Goal: Task Accomplishment & Management: Manage account settings

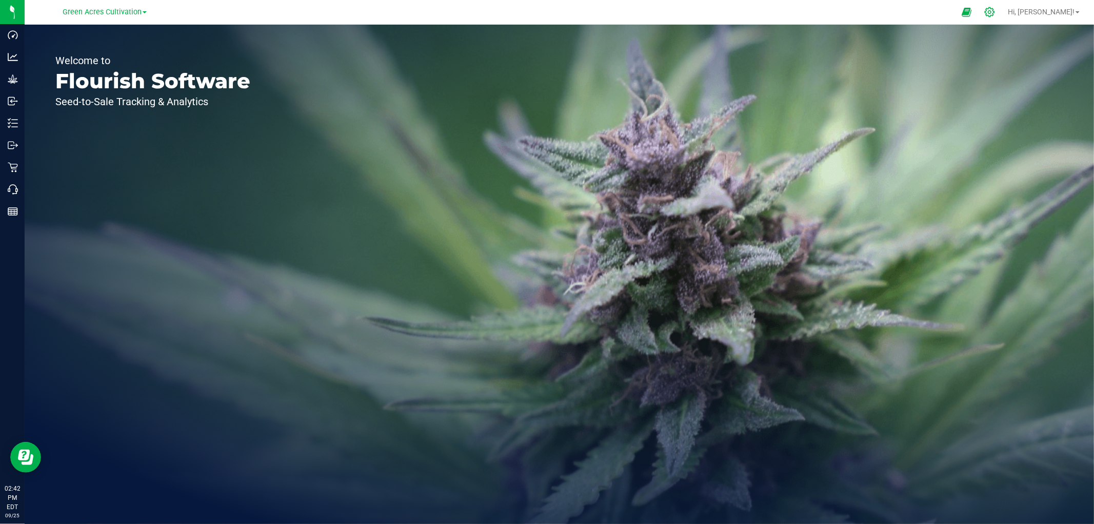
click at [984, 11] on icon at bounding box center [989, 12] width 11 height 11
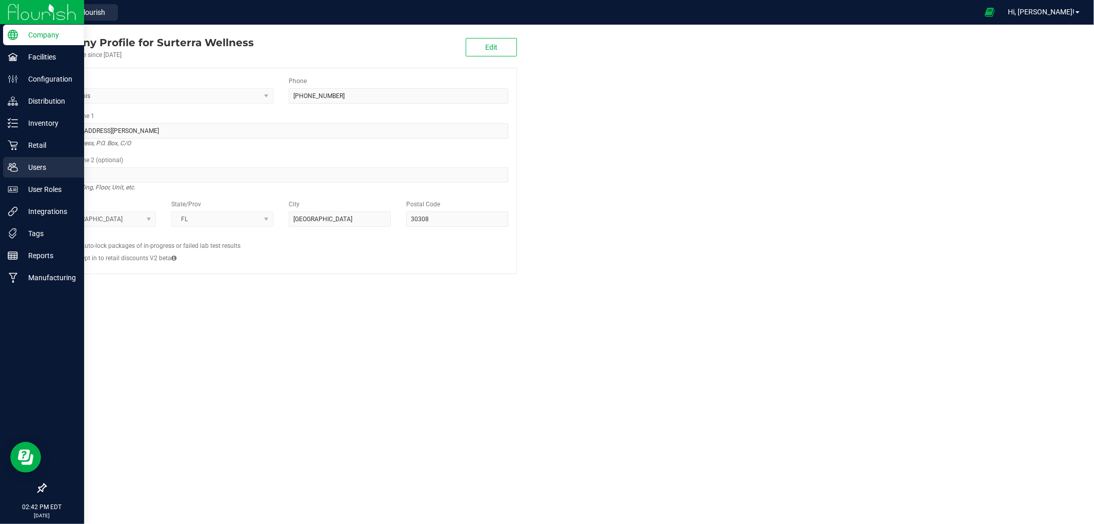
click at [14, 160] on div "Users" at bounding box center [43, 167] width 81 height 21
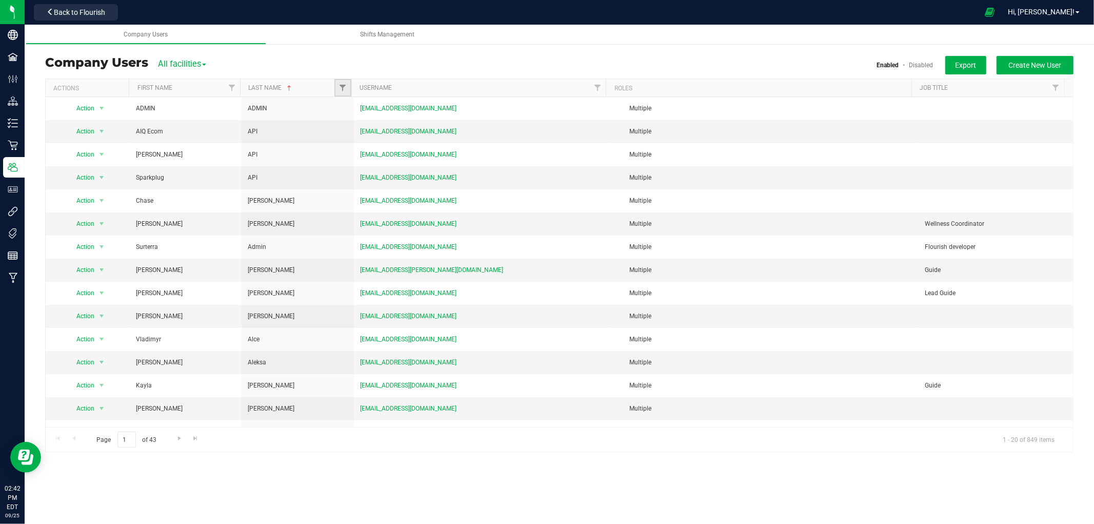
click at [344, 93] on link "Filter" at bounding box center [342, 87] width 17 height 17
type input "[PERSON_NAME]"
click at [348, 133] on input "[PERSON_NAME]" at bounding box center [348, 135] width 7 height 7
checkbox input "true"
click at [359, 161] on div "[PERSON_NAME] Select All 2 3 5 6 7 ADMIN API [PERSON_NAME] [PERSON_NAME] [PERSO…" at bounding box center [393, 142] width 118 height 91
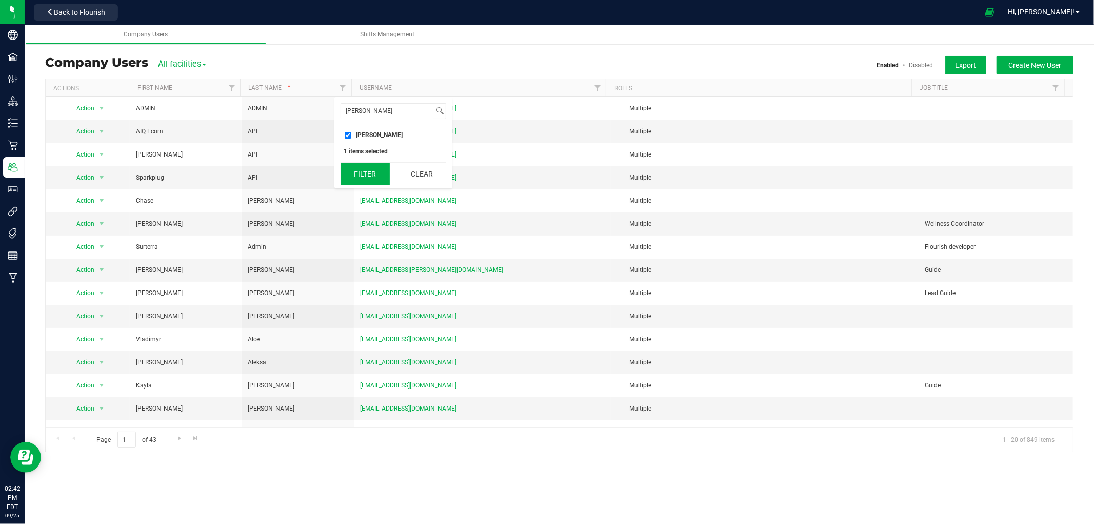
click at [359, 168] on button "Filter" at bounding box center [365, 174] width 49 height 23
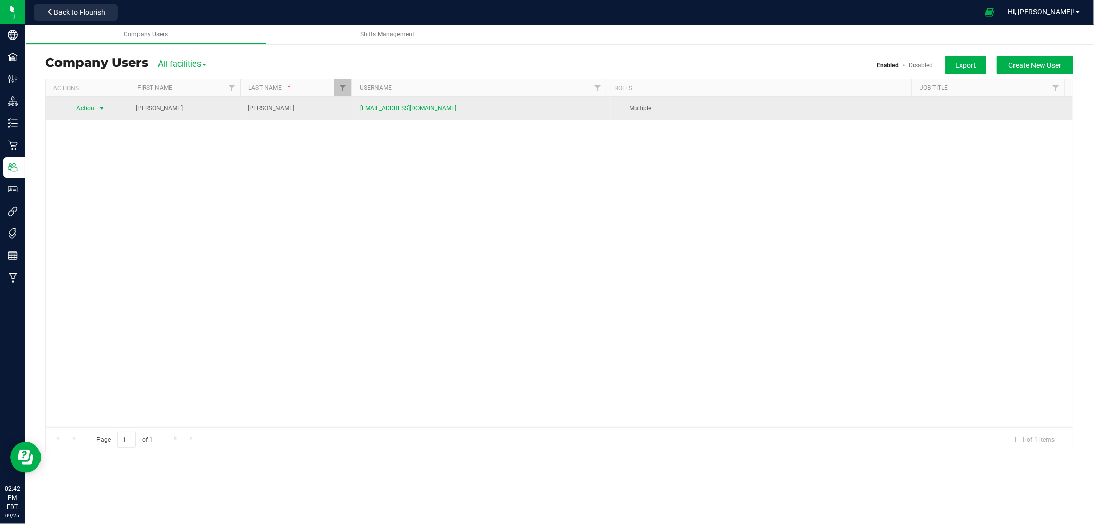
click at [88, 110] on span "Action" at bounding box center [81, 108] width 28 height 14
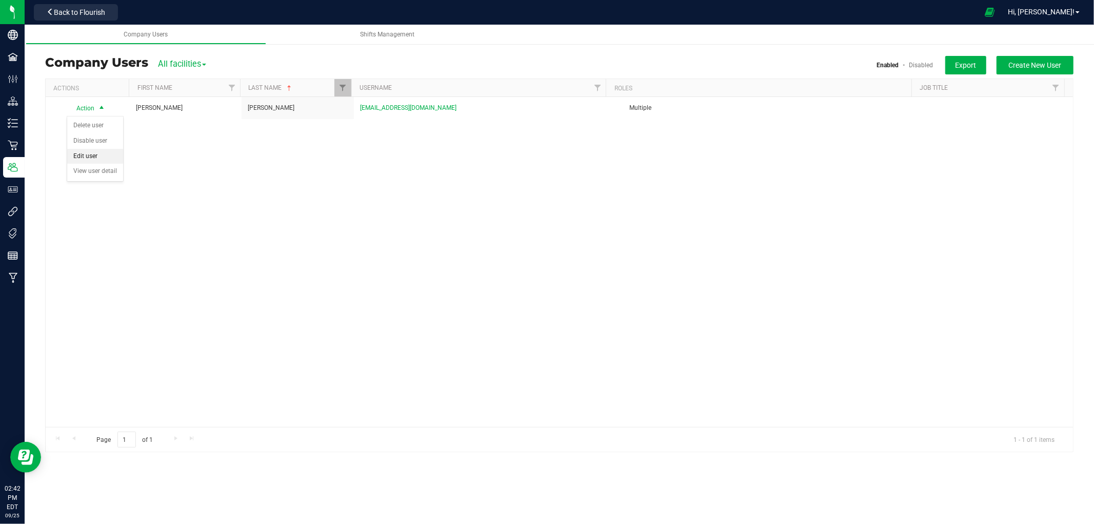
click at [102, 155] on li "Edit user" at bounding box center [95, 156] width 56 height 15
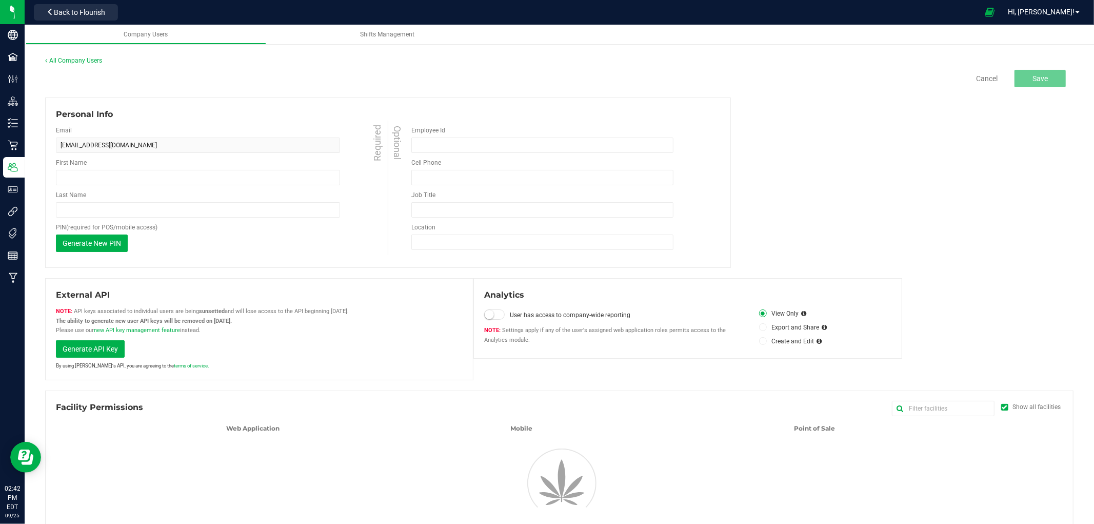
type input "[PERSON_NAME]"
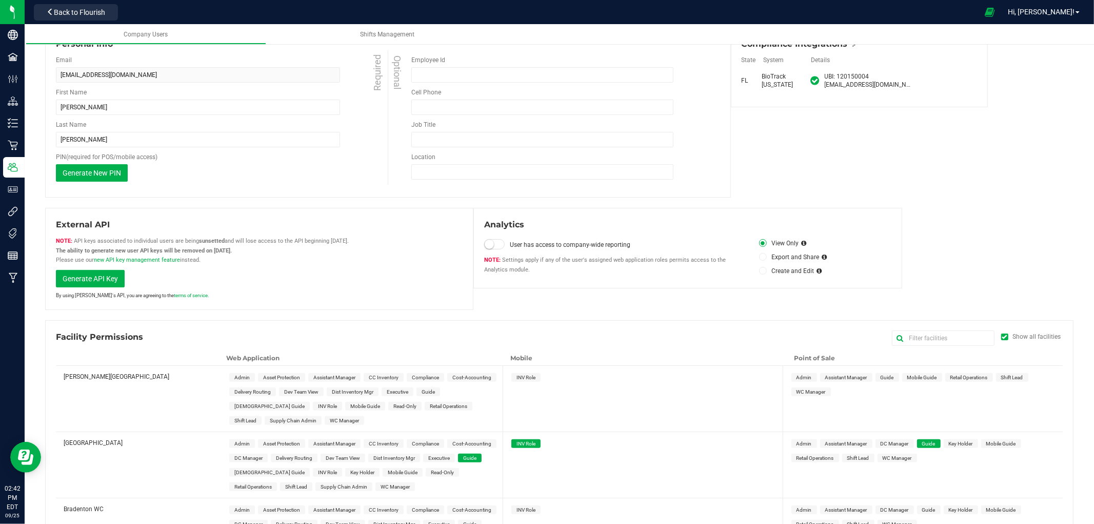
scroll to position [93, 0]
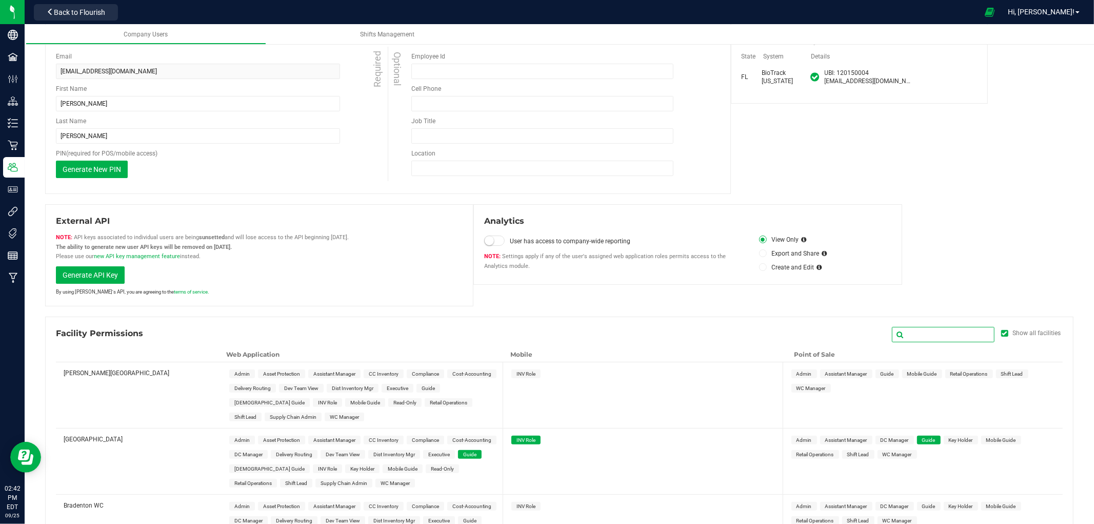
click at [923, 335] on input "text" at bounding box center [943, 334] width 103 height 15
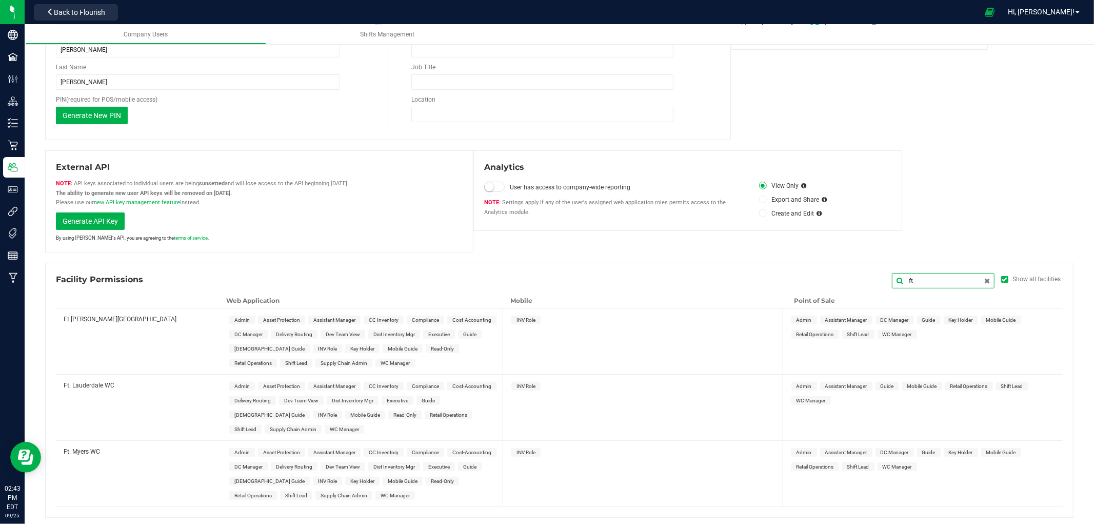
scroll to position [148, 0]
type input "ft"
click at [984, 280] on icon at bounding box center [987, 279] width 6 height 7
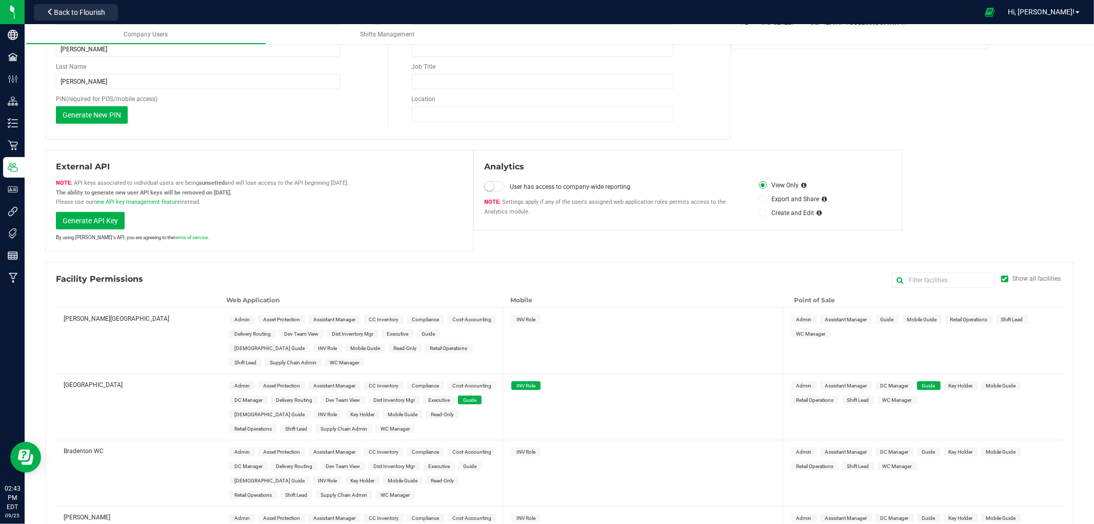
click at [984, 278] on icon at bounding box center [1004, 278] width 5 height 0
click at [0, 0] on input "Show all facilities" at bounding box center [0, 0] width 0 height 0
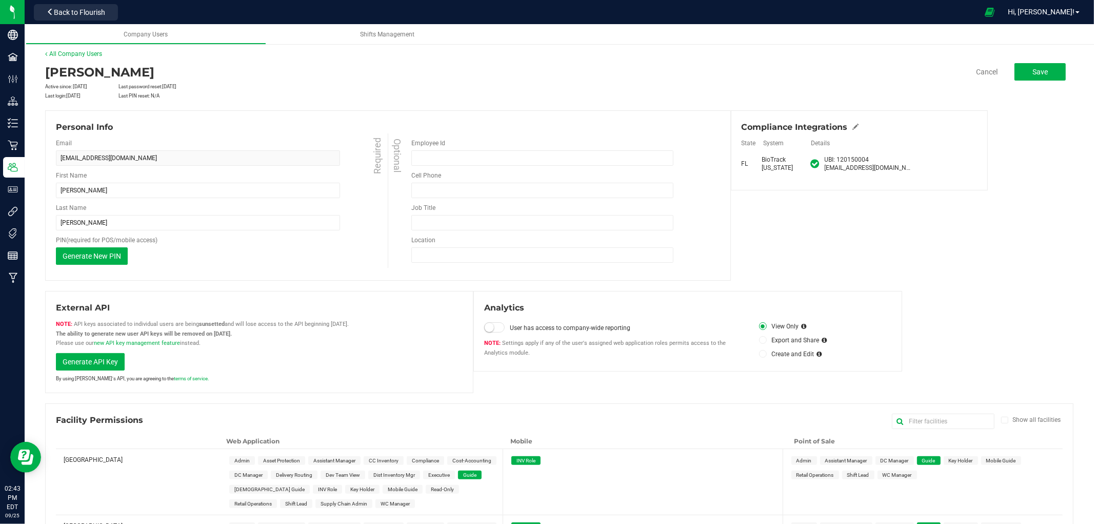
scroll to position [85, 0]
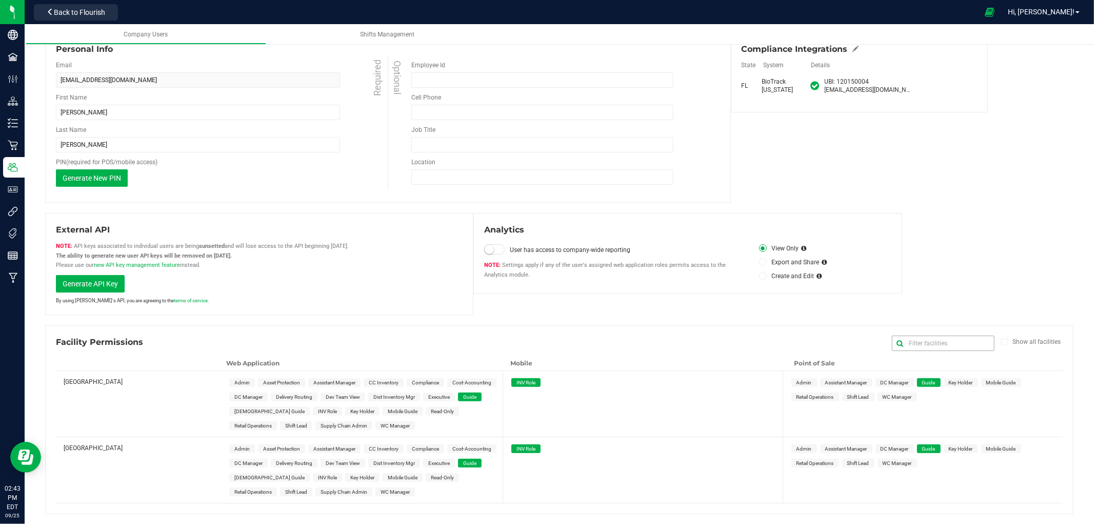
drag, startPoint x: 995, startPoint y: 343, endPoint x: 966, endPoint y: 347, distance: 30.0
click at [984, 345] on label "Show all facilities" at bounding box center [1032, 341] width 62 height 9
click at [0, 0] on input "Show all facilities" at bounding box center [0, 0] width 0 height 0
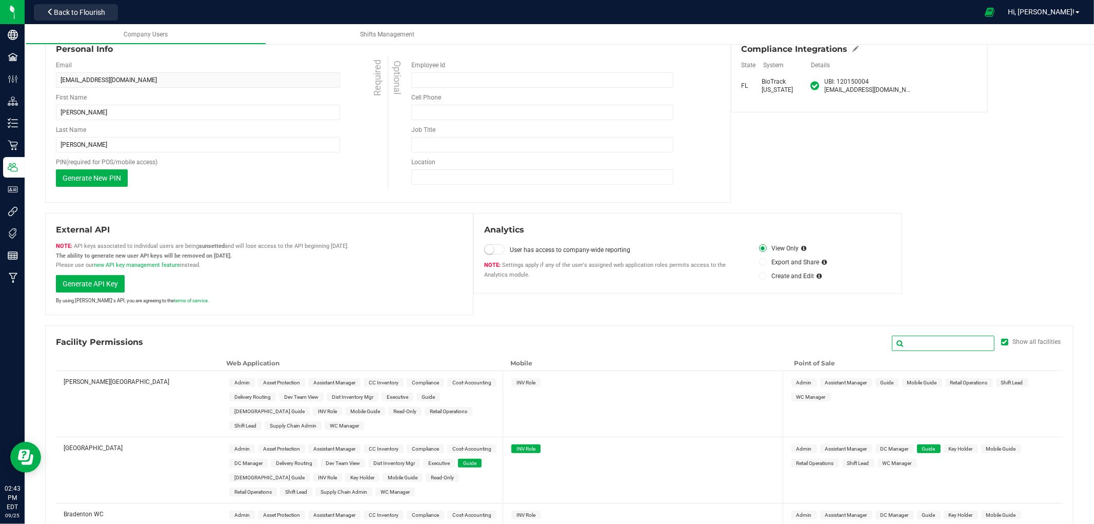
click at [954, 344] on input "text" at bounding box center [943, 342] width 103 height 15
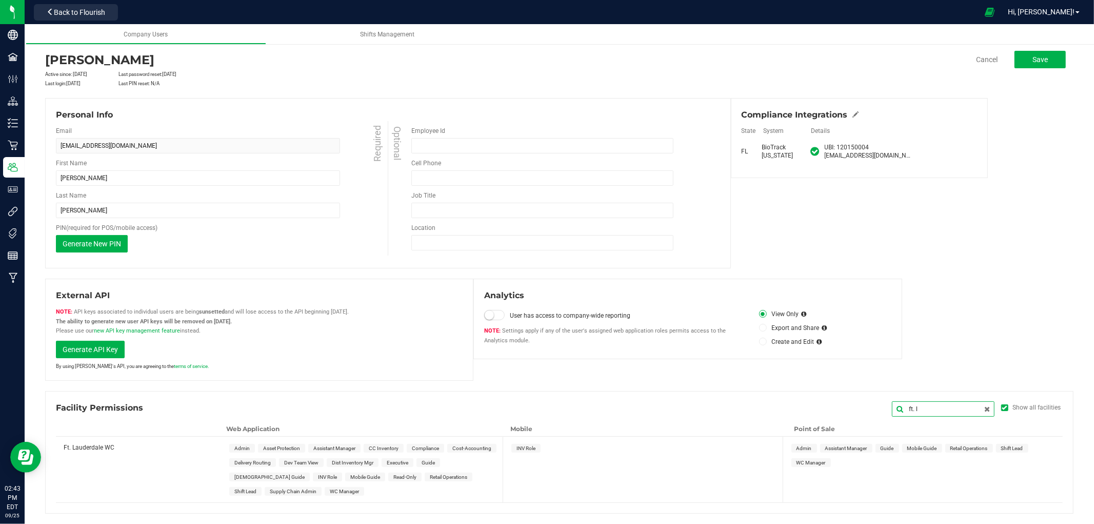
scroll to position [18, 0]
type input "ft. l"
drag, startPoint x: 433, startPoint y: 462, endPoint x: 462, endPoint y: 460, distance: 29.3
click at [432, 461] on span "Guide" at bounding box center [428, 463] width 13 height 6
click at [520, 449] on span "INV Role" at bounding box center [525, 449] width 19 height 6
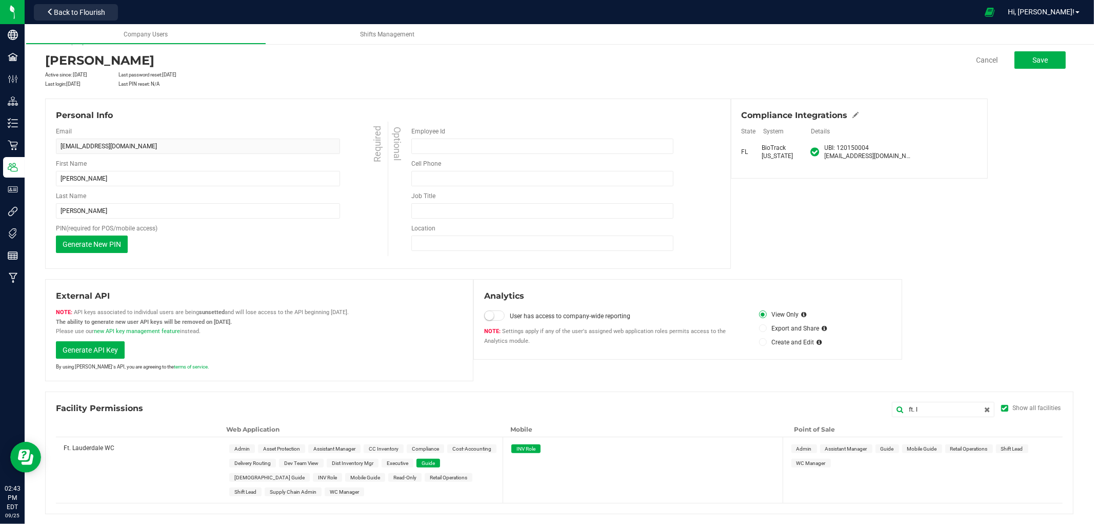
click at [885, 446] on span "Guide" at bounding box center [887, 449] width 13 height 6
click at [984, 56] on span "Save" at bounding box center [1039, 60] width 15 height 8
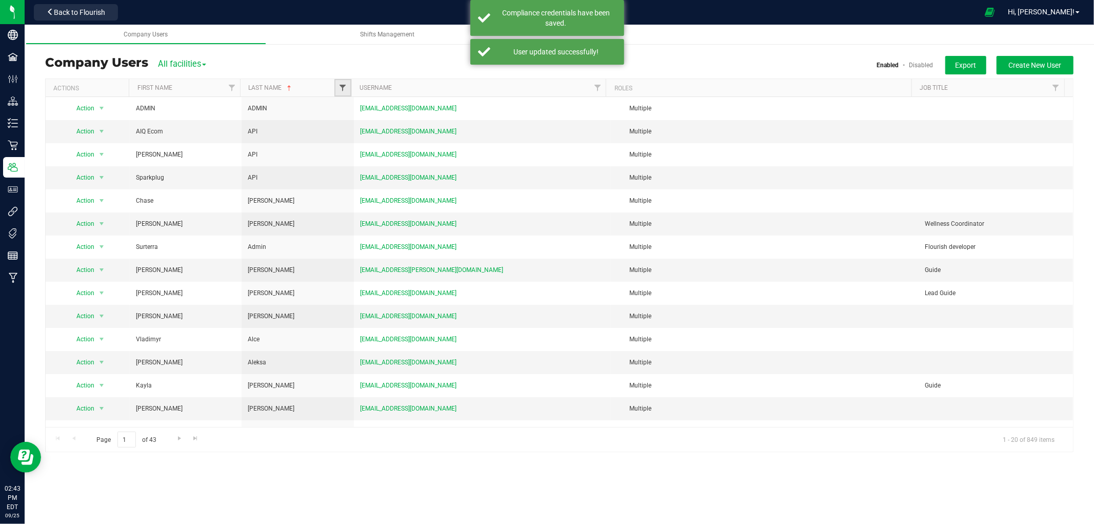
click at [343, 84] on span "Filter" at bounding box center [342, 88] width 8 height 8
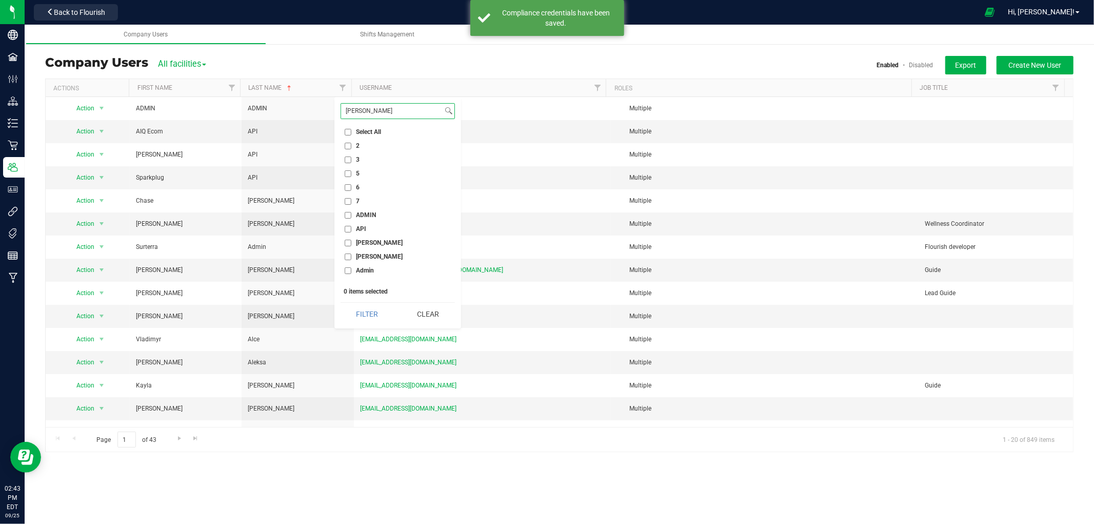
type input "[PERSON_NAME]"
click at [341, 303] on button "Filter" at bounding box center [367, 314] width 53 height 23
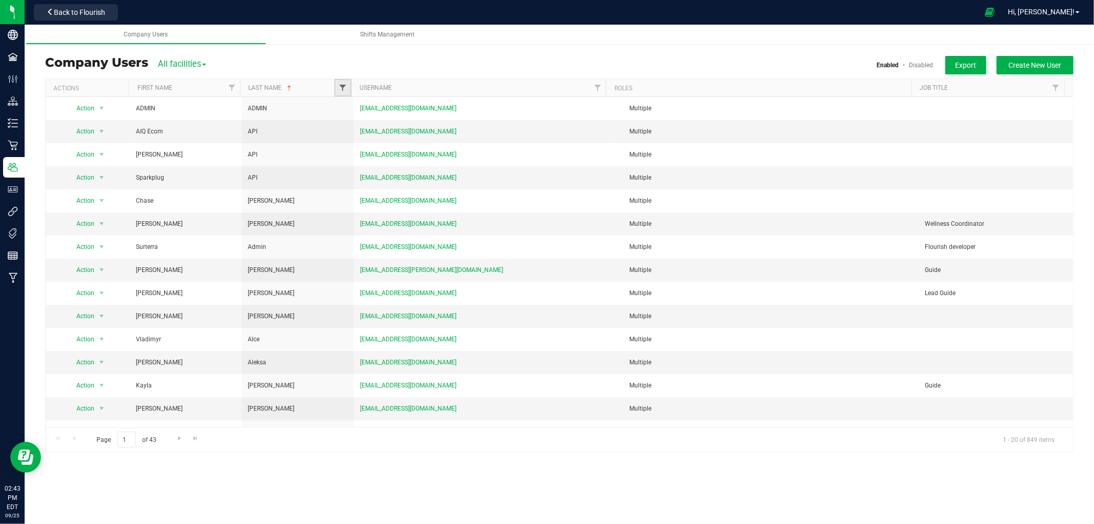
click at [346, 87] on span "Filter" at bounding box center [342, 88] width 8 height 8
click at [343, 134] on li "[PERSON_NAME]" at bounding box center [394, 135] width 106 height 11
click at [348, 136] on input "[PERSON_NAME]" at bounding box center [348, 135] width 7 height 7
checkbox input "true"
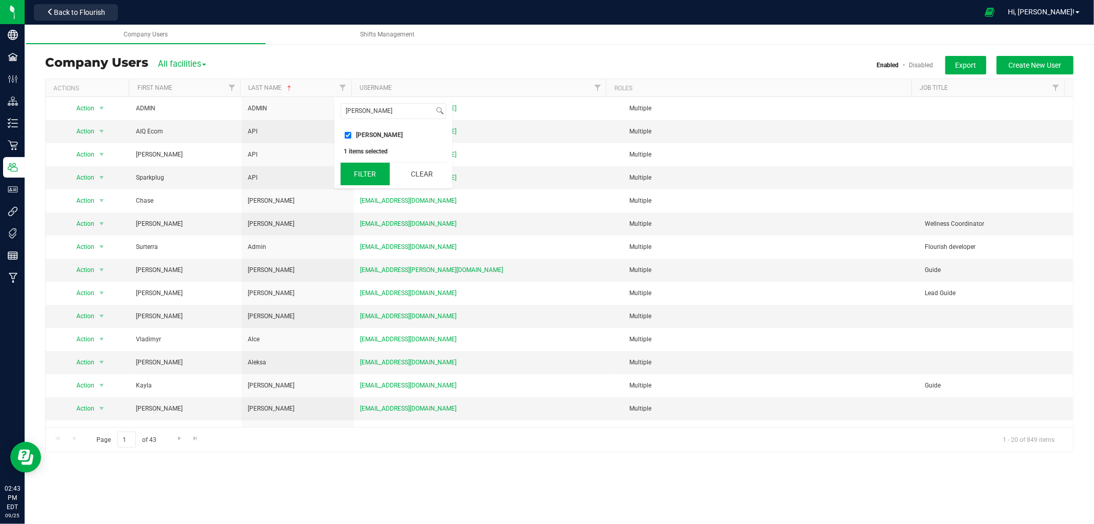
click at [367, 173] on button "Filter" at bounding box center [365, 174] width 49 height 23
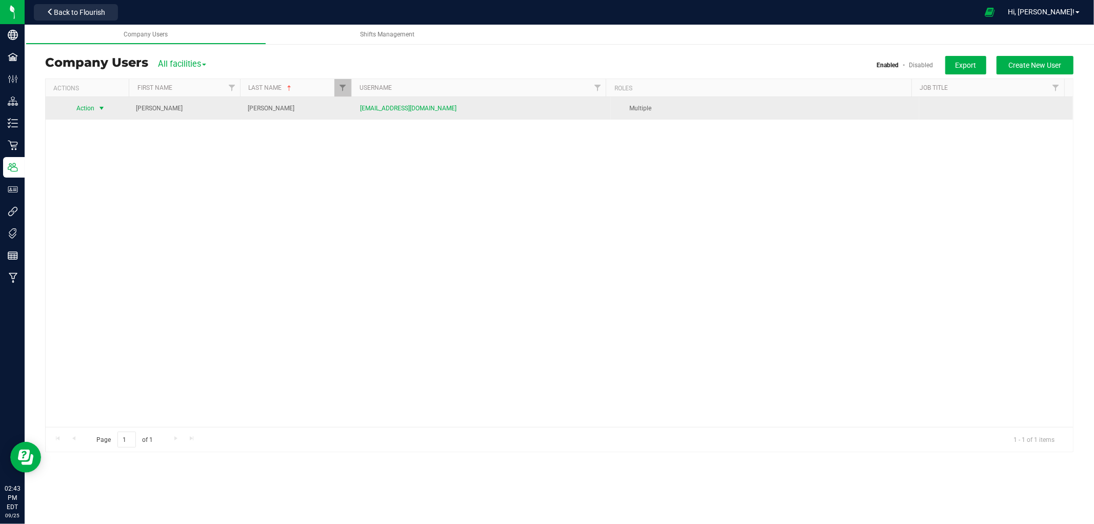
click at [91, 108] on span "Action" at bounding box center [81, 108] width 28 height 14
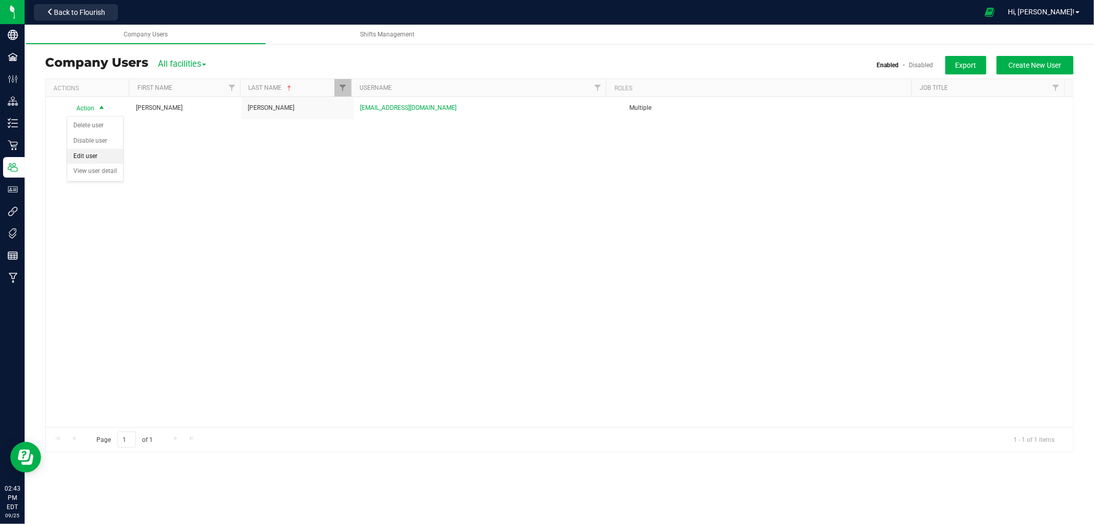
click at [106, 159] on li "Edit user" at bounding box center [95, 156] width 56 height 15
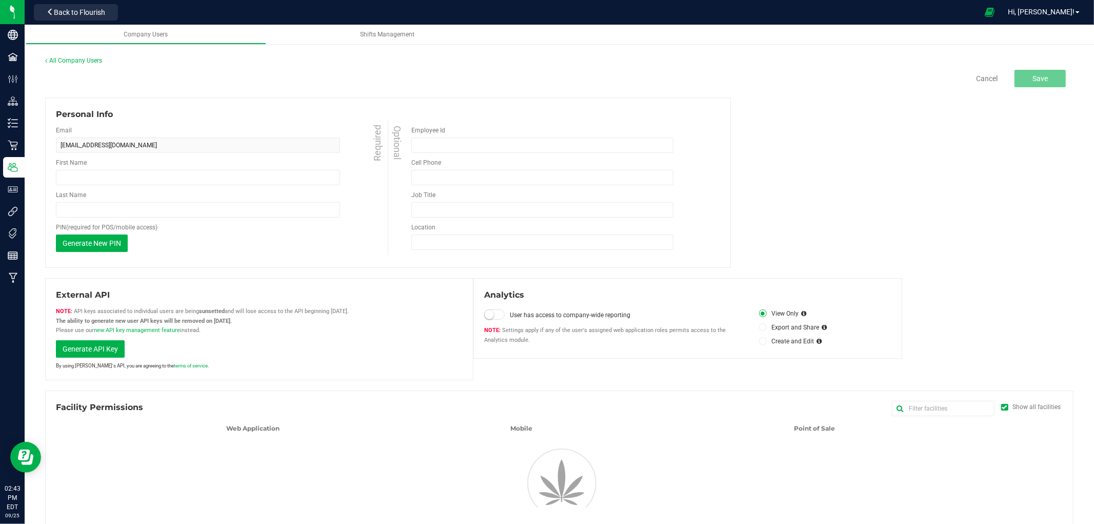
type input "[PERSON_NAME]"
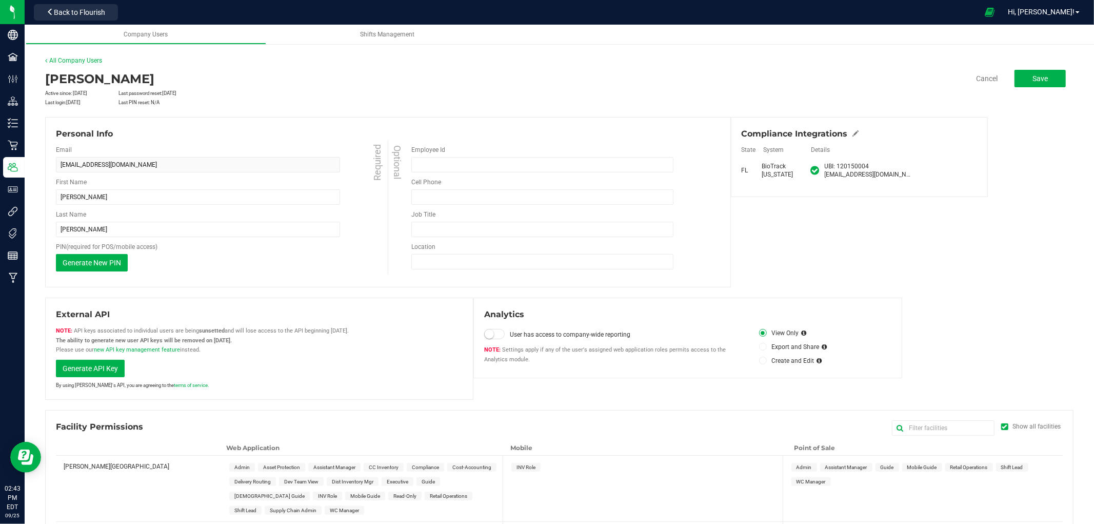
scroll to position [114, 0]
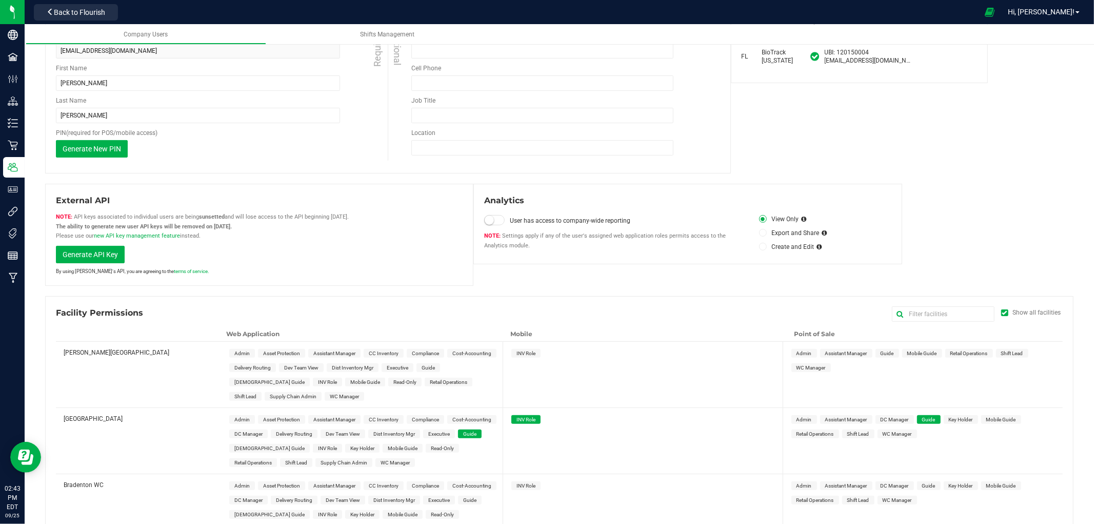
click at [984, 314] on span at bounding box center [1004, 312] width 7 height 7
click at [0, 0] on input "Show all facilities" at bounding box center [0, 0] width 0 height 0
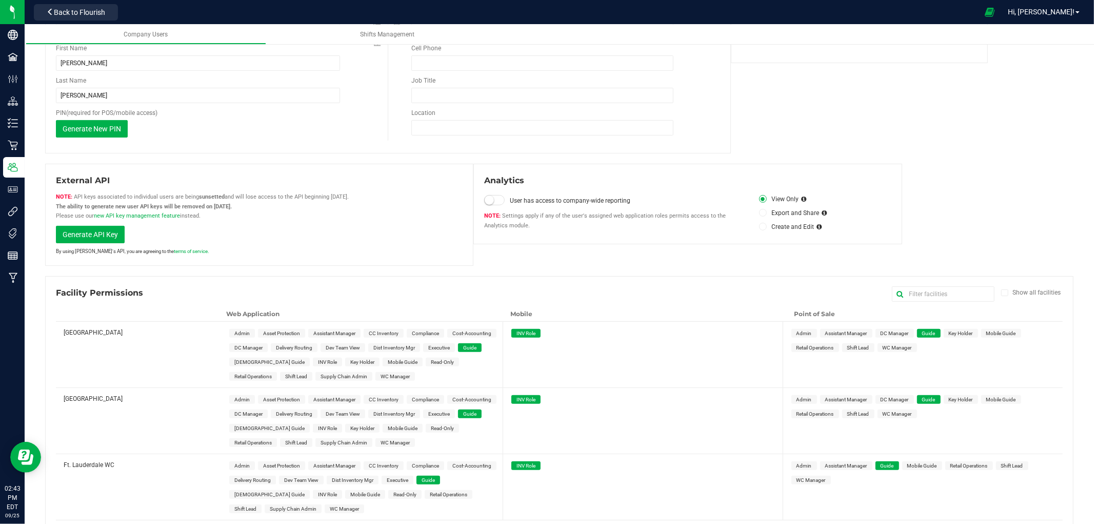
scroll to position [151, 0]
